Goal: Task Accomplishment & Management: Complete application form

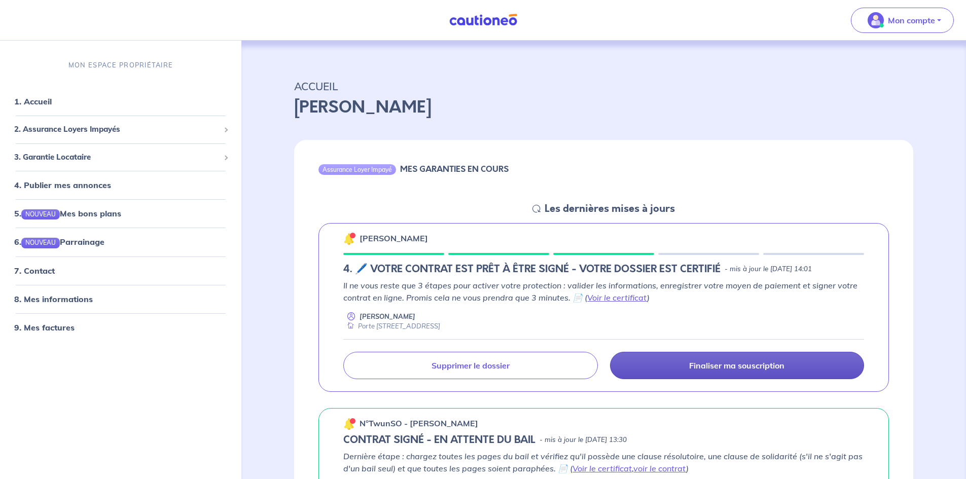
click at [804, 367] on link "Finaliser ma souscription" at bounding box center [737, 365] width 254 height 27
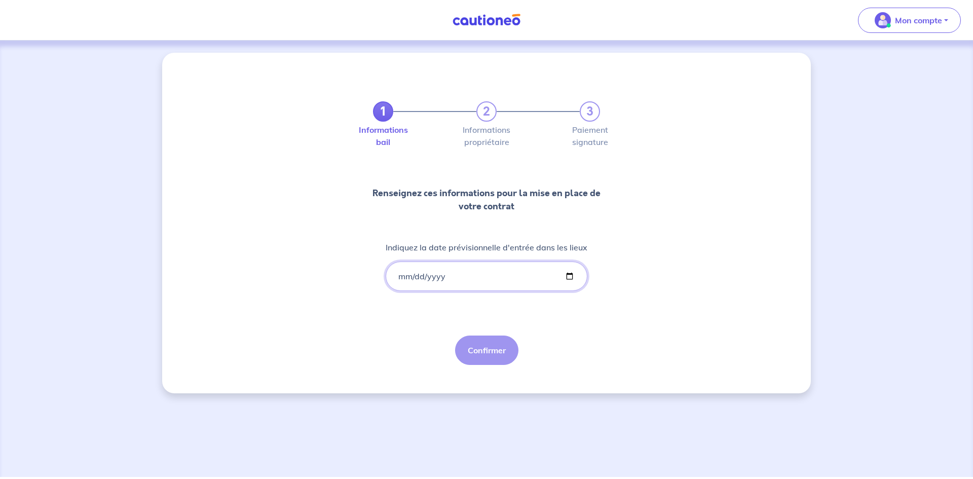
click at [458, 277] on input "Indiquez la date prévisionnelle d'entrée dans les lieux" at bounding box center [487, 276] width 202 height 29
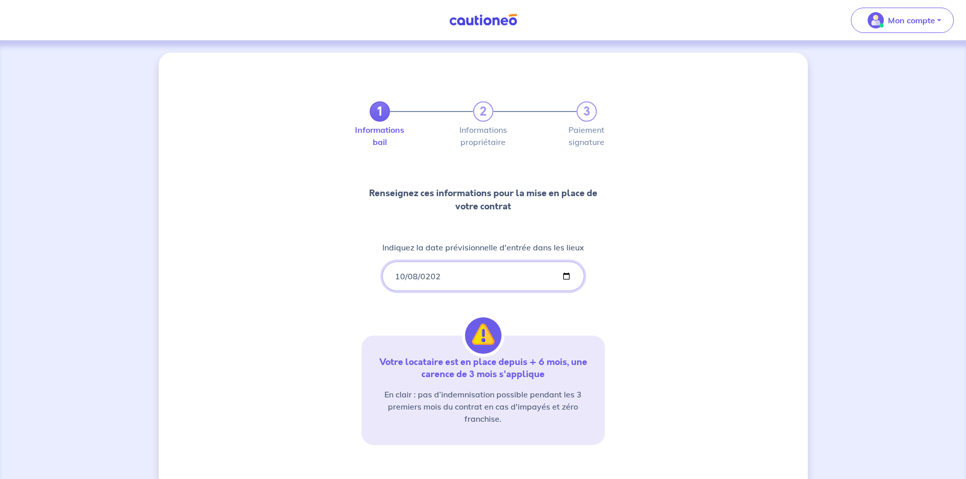
type input "2025-10-08"
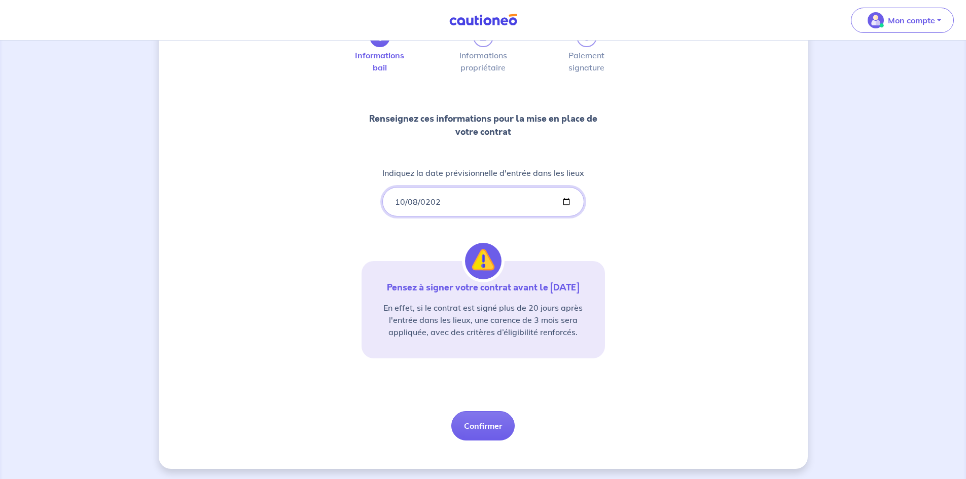
scroll to position [77, 0]
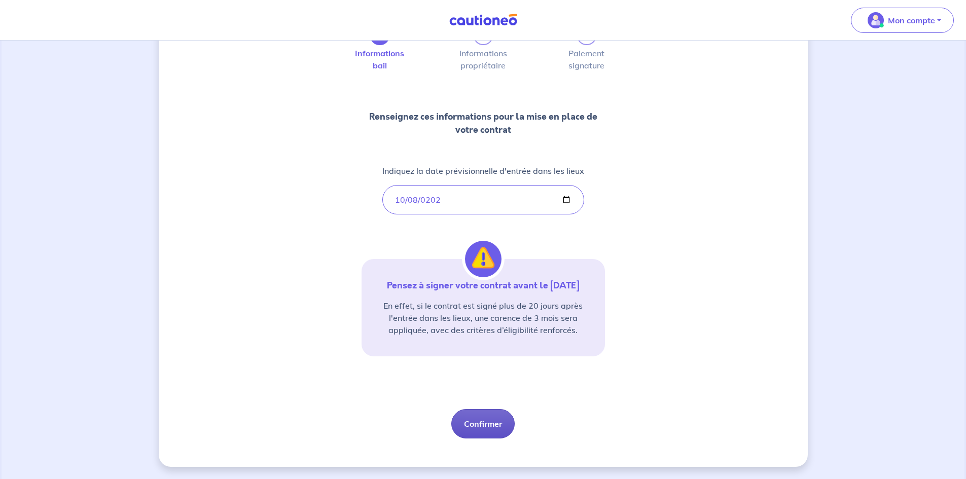
click at [489, 433] on button "Confirmer" at bounding box center [482, 423] width 63 height 29
select select "FR"
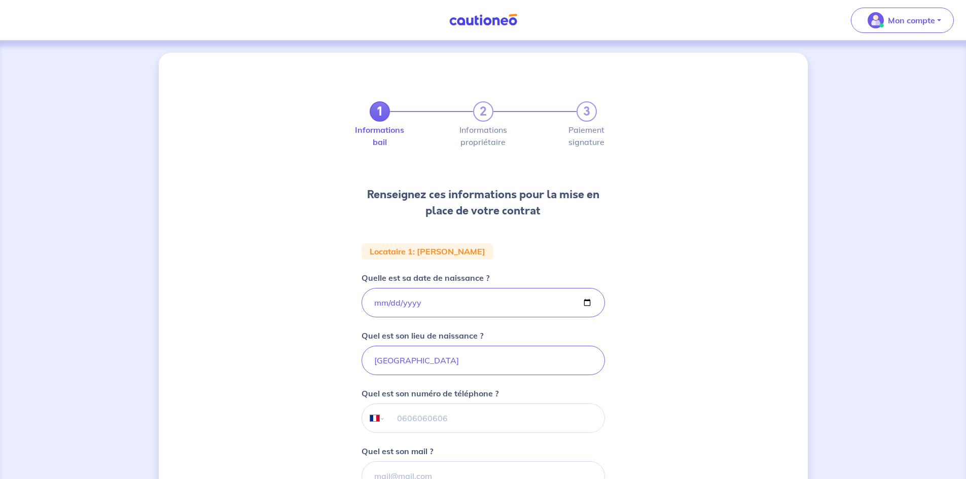
scroll to position [51, 0]
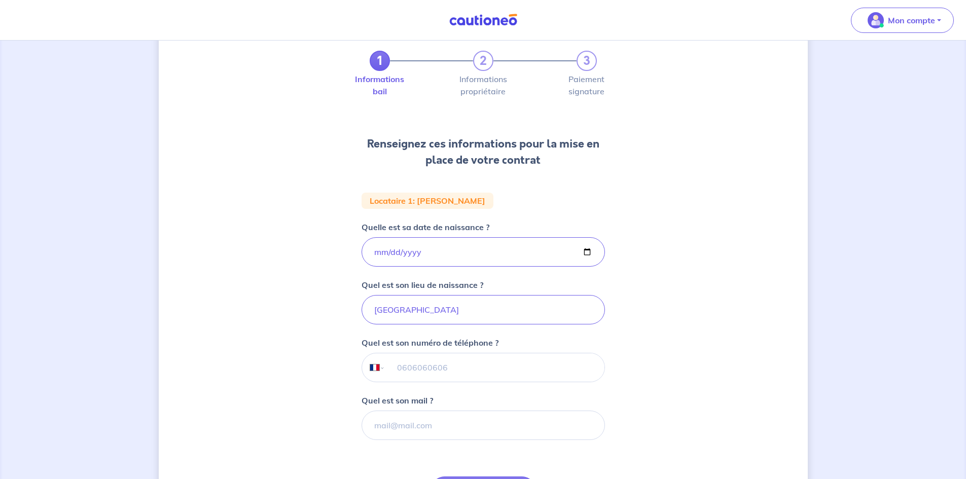
click at [463, 364] on input "tel" at bounding box center [494, 367] width 219 height 28
click at [410, 429] on input "Quel est son mail ?" at bounding box center [482, 425] width 243 height 29
type input "dlttr.fr@gmail.com"
click at [408, 359] on input "tel" at bounding box center [494, 367] width 219 height 28
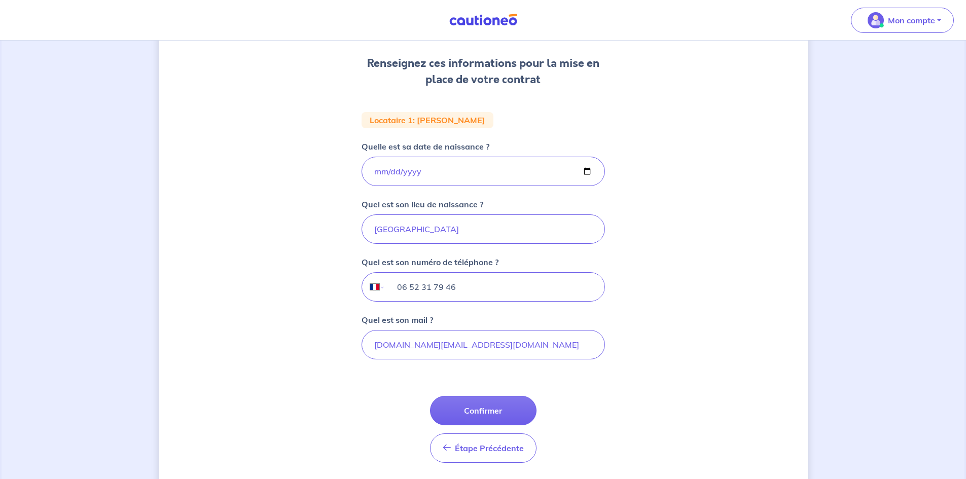
scroll to position [164, 0]
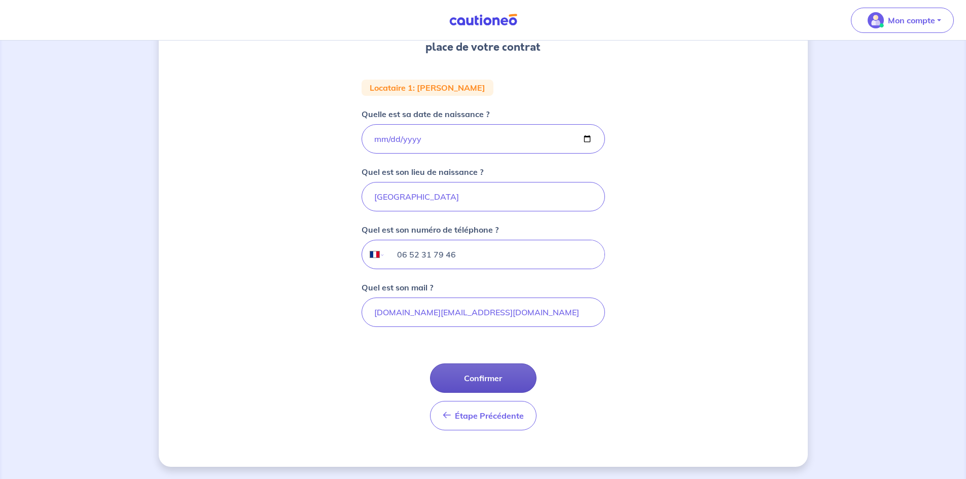
type input "06 52 31 79 46"
click at [511, 385] on button "Confirmer" at bounding box center [483, 377] width 106 height 29
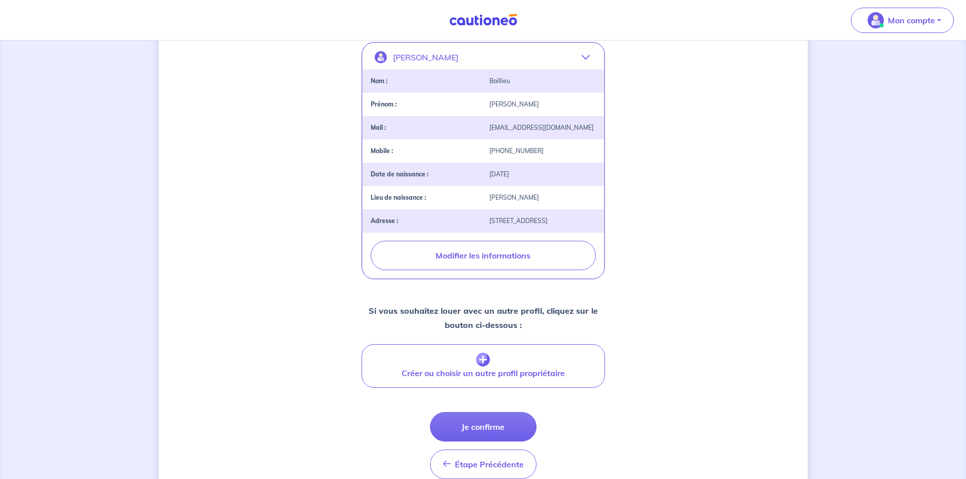
scroll to position [253, 0]
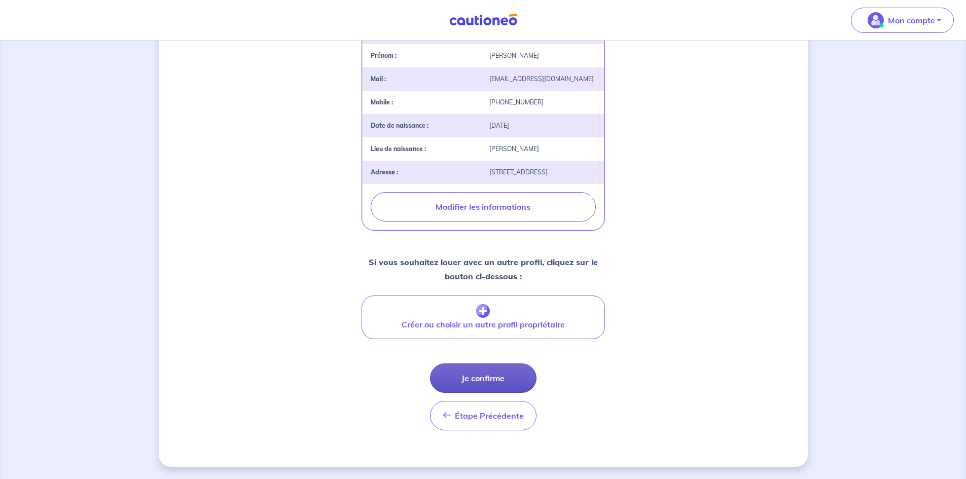
click at [501, 387] on button "Je confirme" at bounding box center [483, 377] width 106 height 29
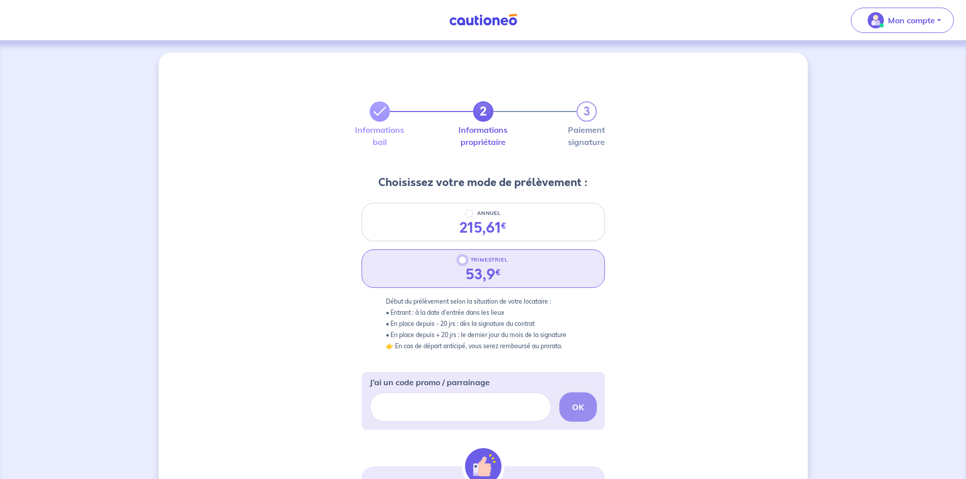
click at [462, 262] on input "TRIMESTRIEL" at bounding box center [462, 260] width 8 height 8
radio input "true"
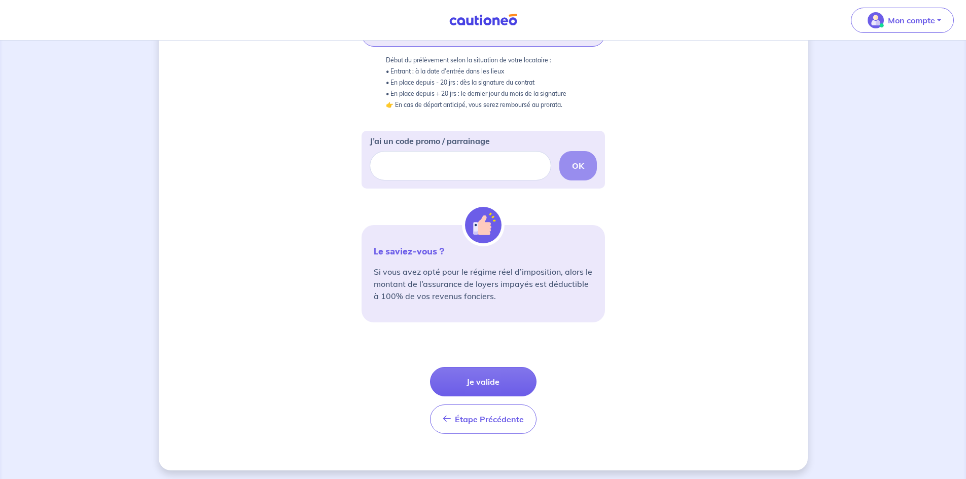
scroll to position [245, 0]
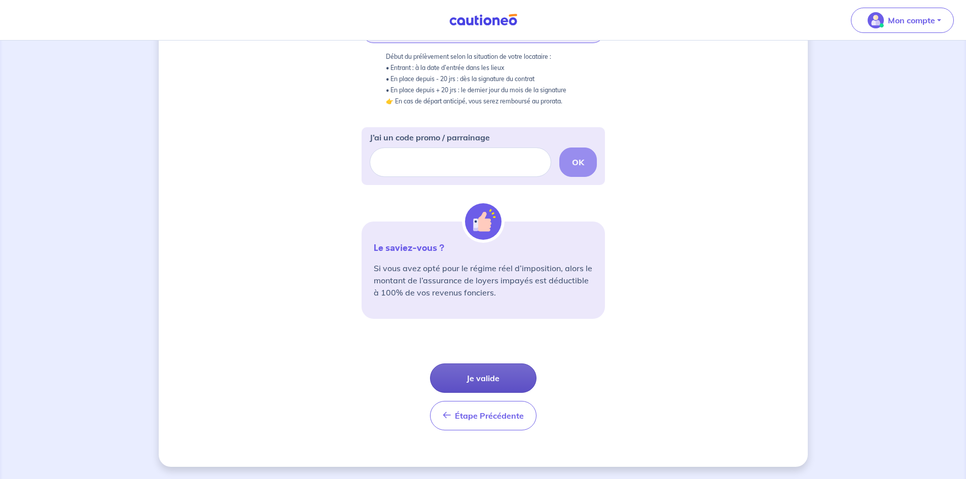
click at [513, 383] on button "Je valide" at bounding box center [483, 377] width 106 height 29
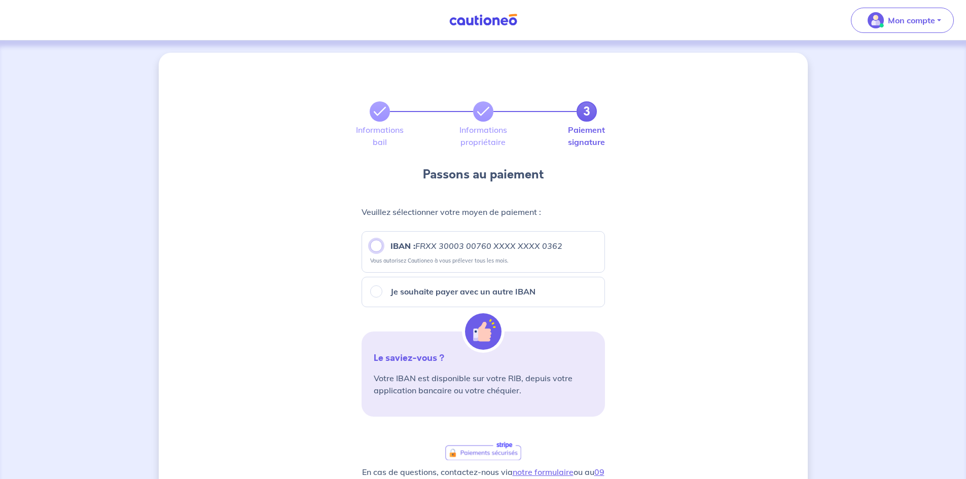
click at [376, 246] on input "IBAN : FRXX 30003 00760 XXXX XXXX 0362" at bounding box center [376, 246] width 12 height 12
radio input "true"
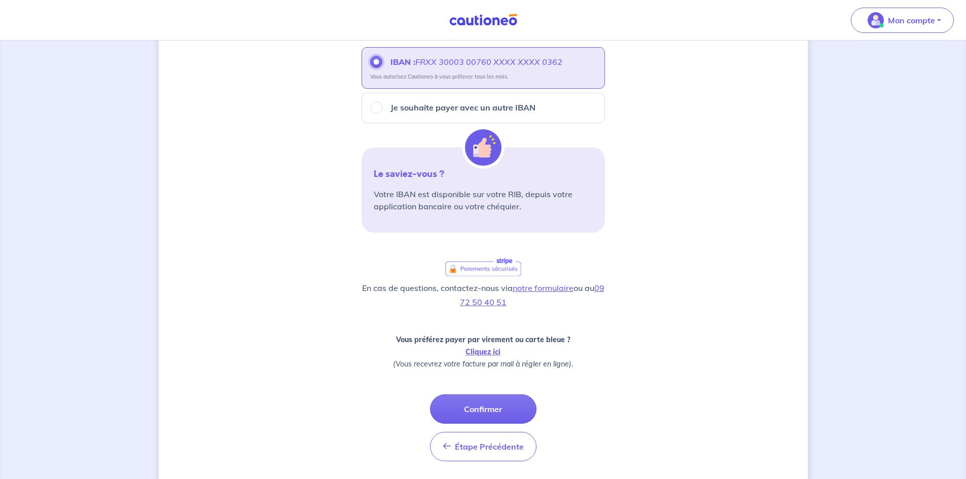
scroll to position [215, 0]
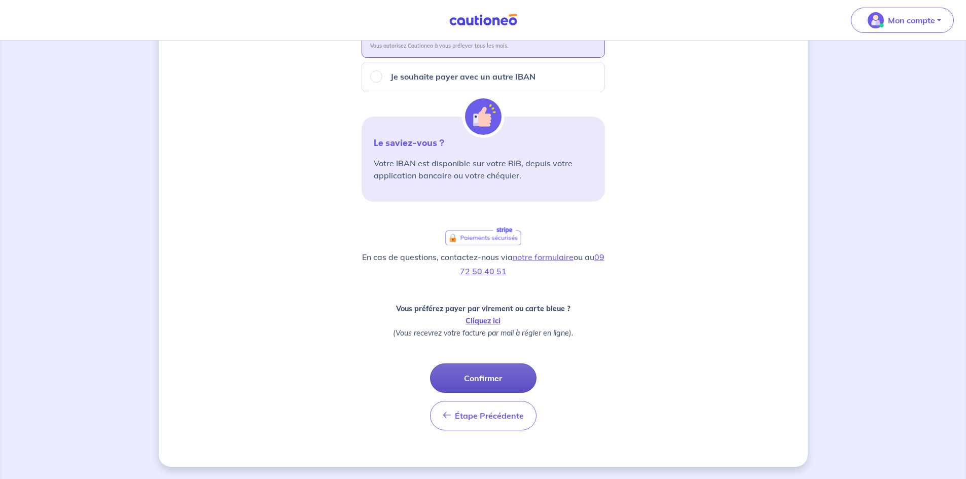
click at [506, 382] on button "Confirmer" at bounding box center [483, 377] width 106 height 29
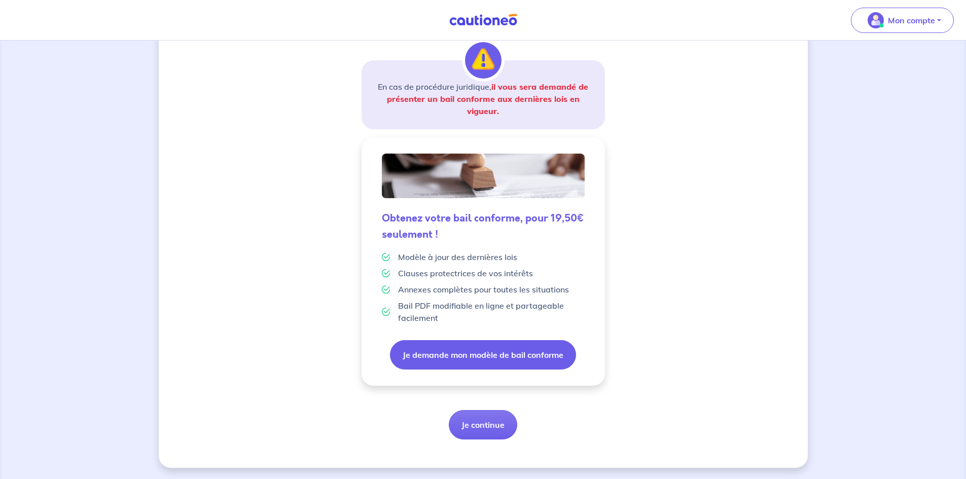
scroll to position [160, 0]
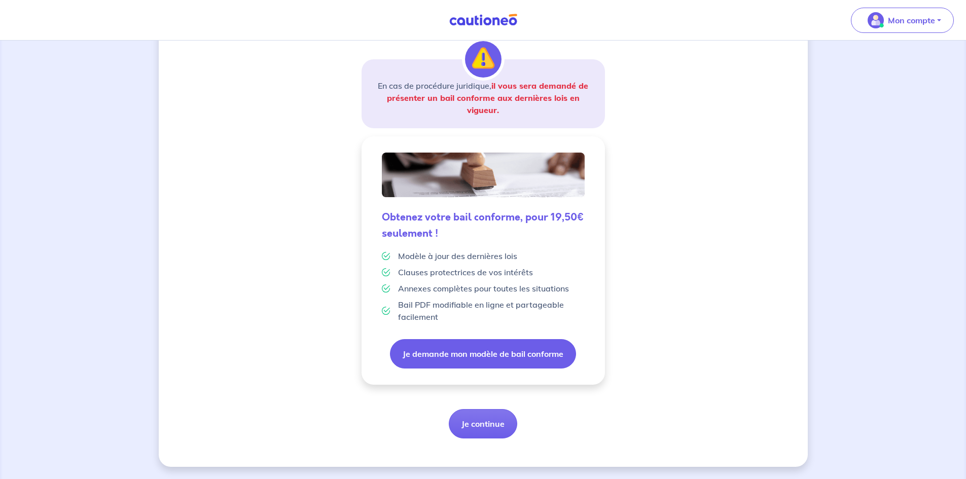
click at [540, 360] on button "Je demande mon modèle de bail conforme" at bounding box center [483, 353] width 186 height 29
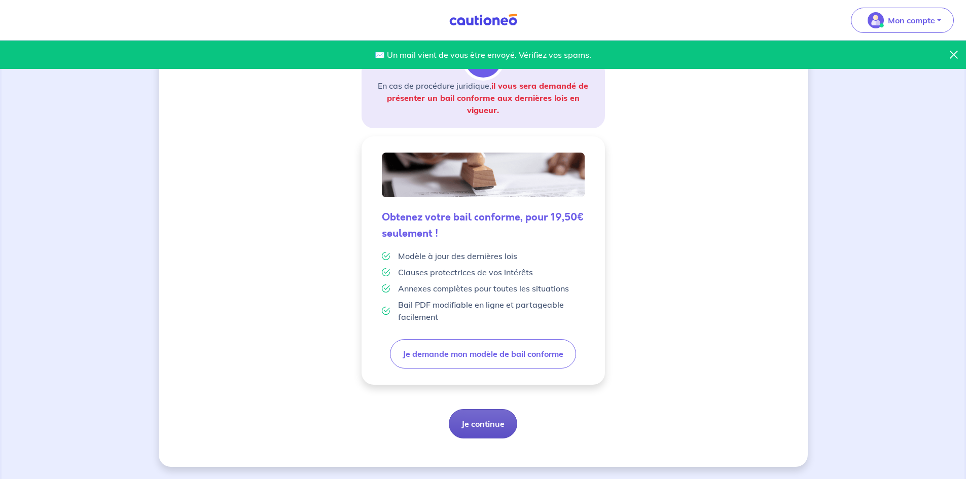
click at [500, 434] on button "Je continue" at bounding box center [483, 423] width 68 height 29
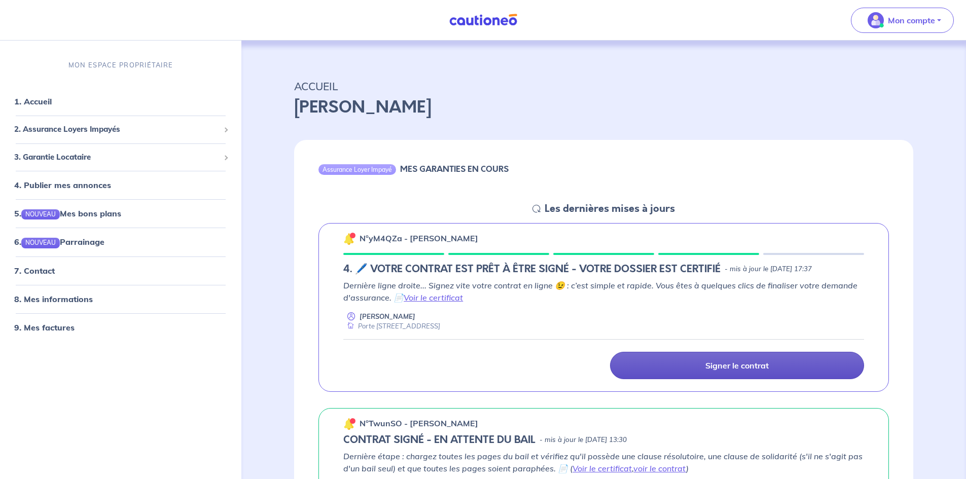
click at [672, 372] on link "Signer le contrat" at bounding box center [737, 365] width 254 height 27
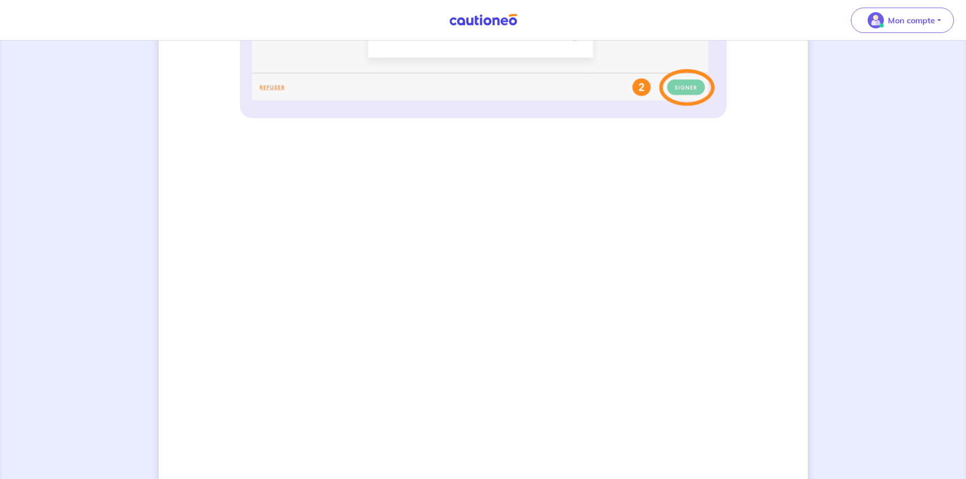
scroll to position [588, 0]
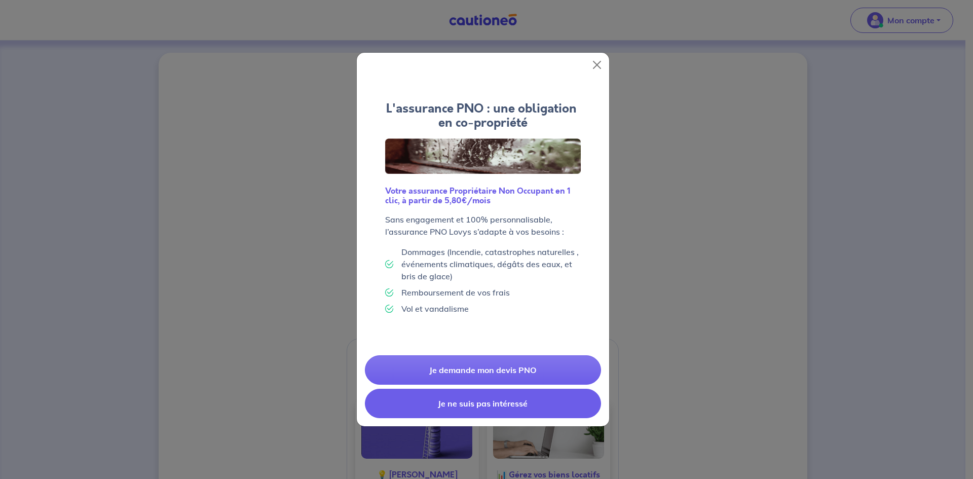
click at [508, 398] on button "Je ne suis pas intéressé" at bounding box center [483, 403] width 236 height 29
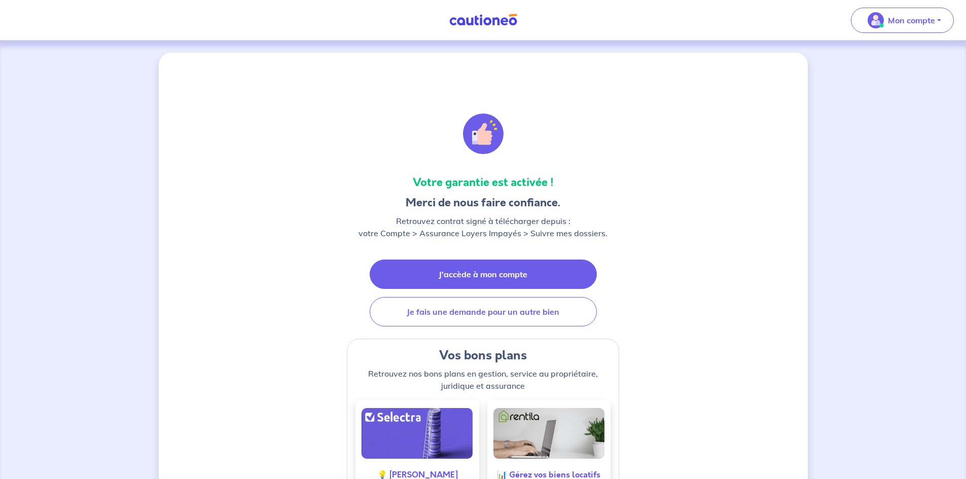
click at [470, 282] on link "J'accède à mon compte" at bounding box center [483, 274] width 227 height 29
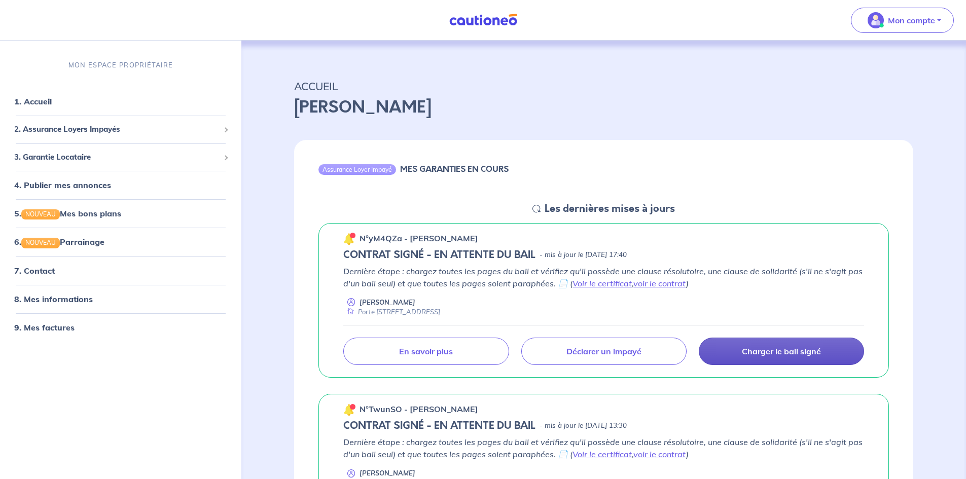
click at [793, 362] on link "Charger le bail signé" at bounding box center [781, 351] width 165 height 27
click at [640, 286] on link "voir le contrat" at bounding box center [659, 283] width 53 height 10
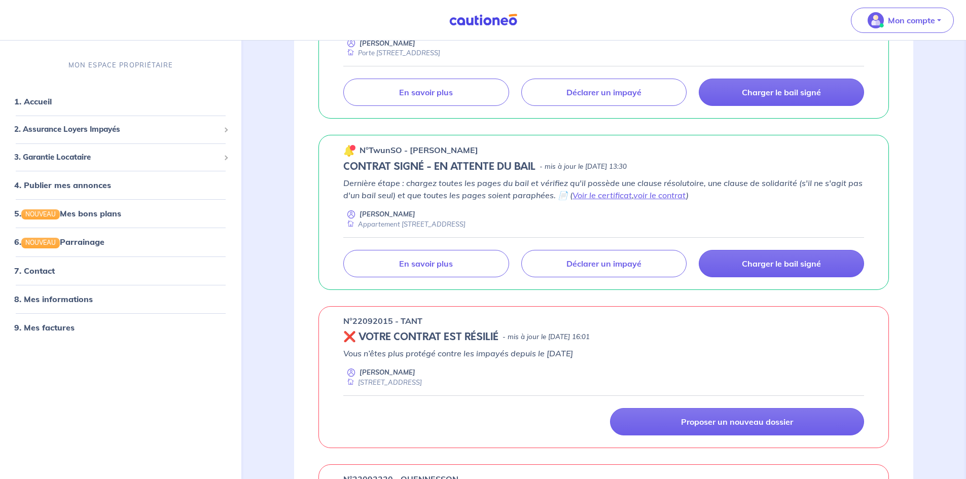
scroll to position [253, 0]
